Goal: Feedback & Contribution: Leave review/rating

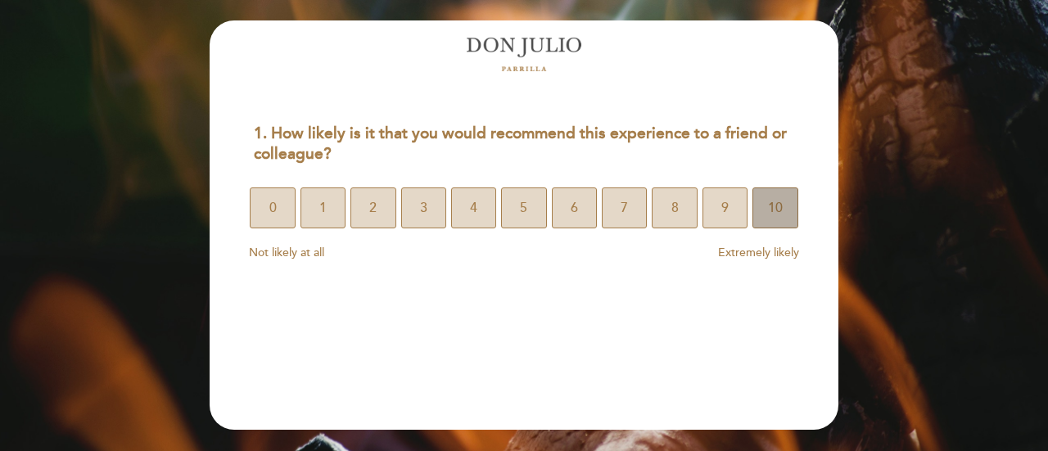
click at [769, 221] on span "10" at bounding box center [775, 208] width 15 height 46
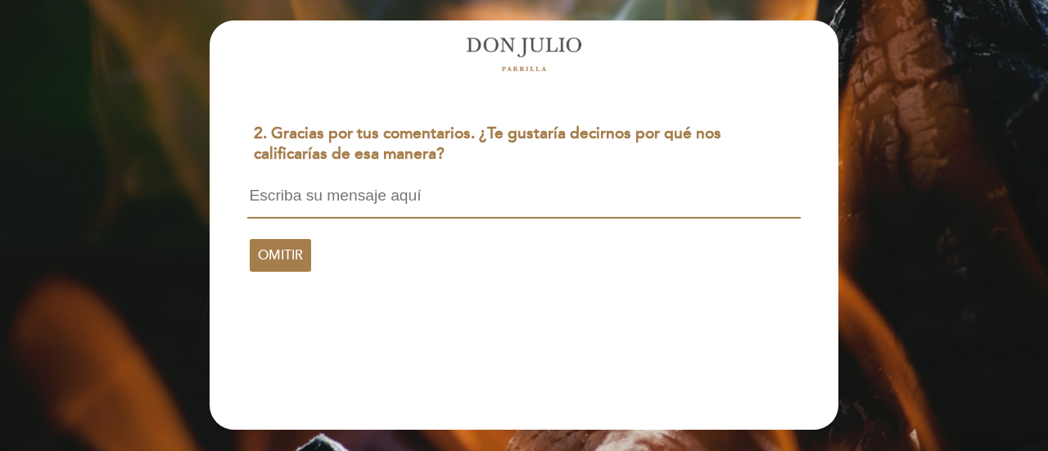
click at [344, 196] on textarea at bounding box center [523, 202] width 553 height 31
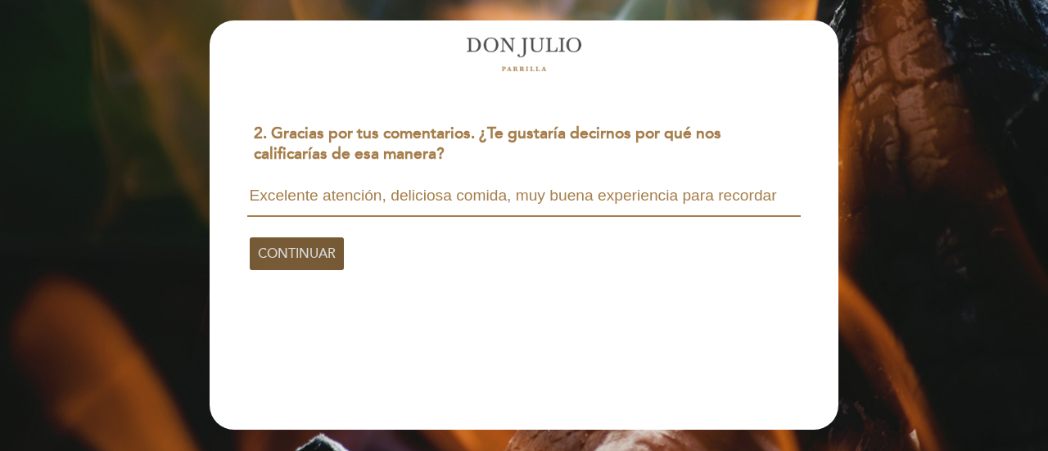
type textarea "Excelente atención, deliciosa comida, muy buena experiencia para recordar"
click at [303, 240] on span "CONTINUAR" at bounding box center [297, 254] width 78 height 46
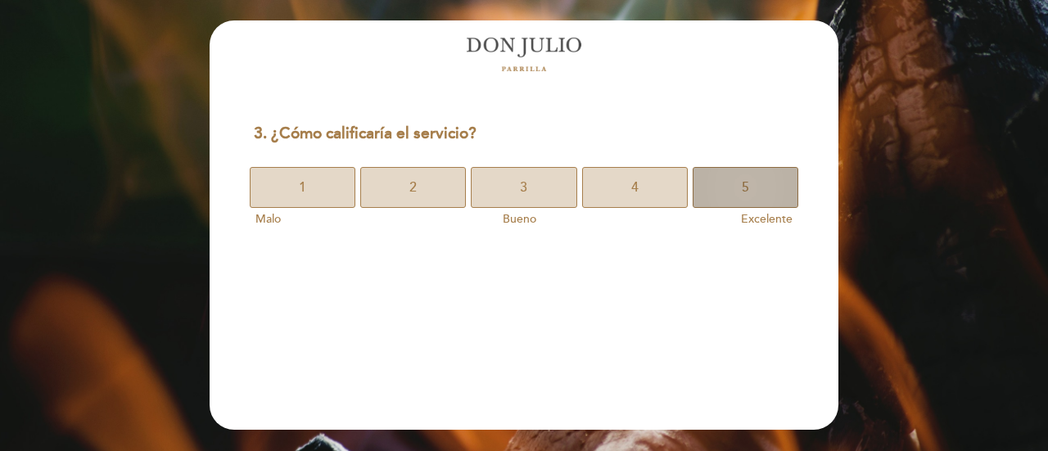
click at [776, 186] on button "5" at bounding box center [745, 187] width 106 height 41
click at [748, 191] on button "5" at bounding box center [745, 187] width 106 height 41
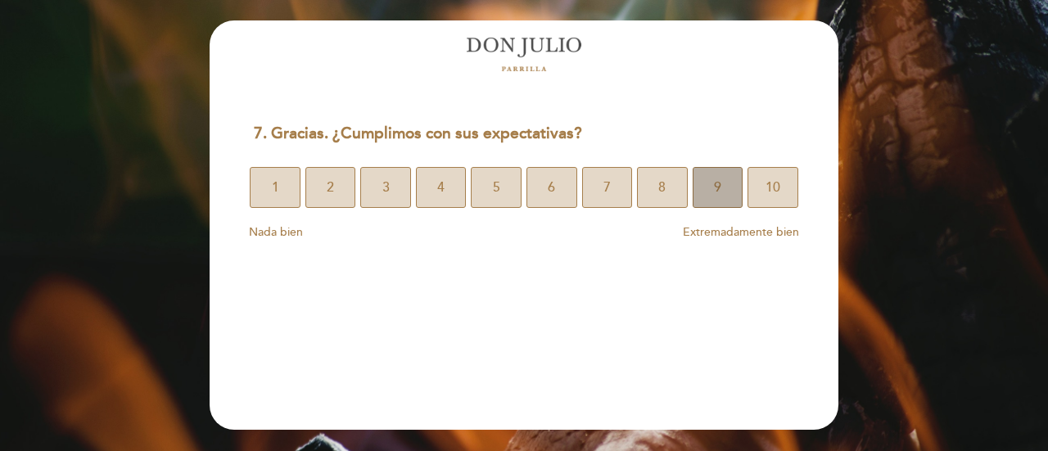
click at [716, 187] on span "9" at bounding box center [717, 188] width 7 height 46
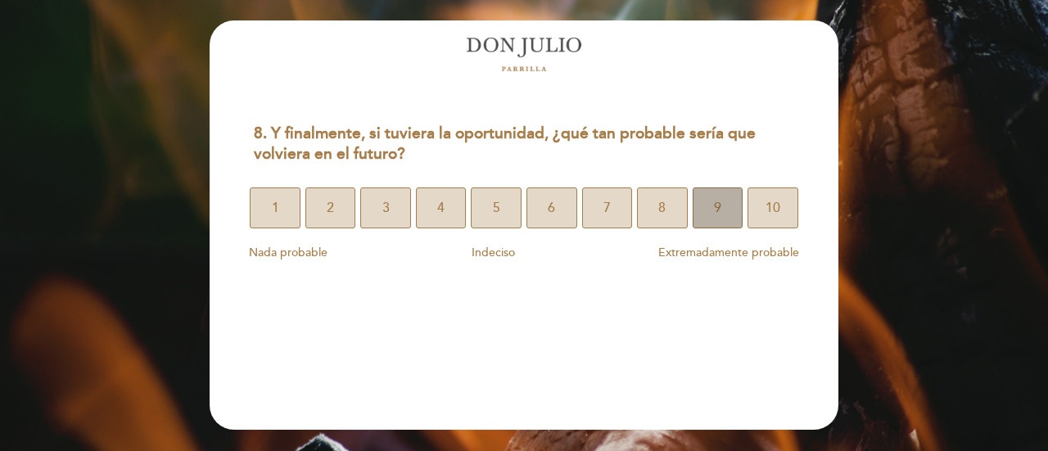
click at [727, 208] on button "9" at bounding box center [717, 207] width 51 height 41
